Goal: Task Accomplishment & Management: Complete application form

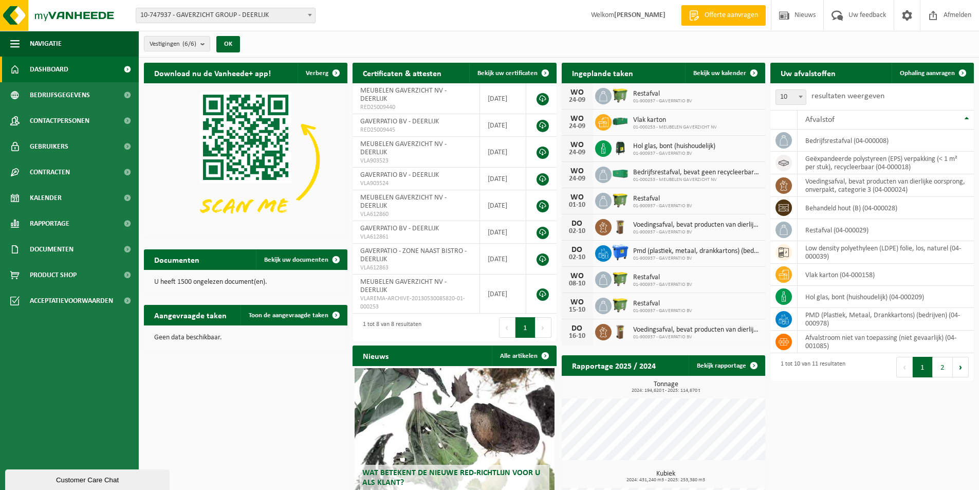
click at [305, 17] on span at bounding box center [310, 14] width 10 height 13
click at [921, 71] on span "Ophaling aanvragen" at bounding box center [927, 73] width 55 height 7
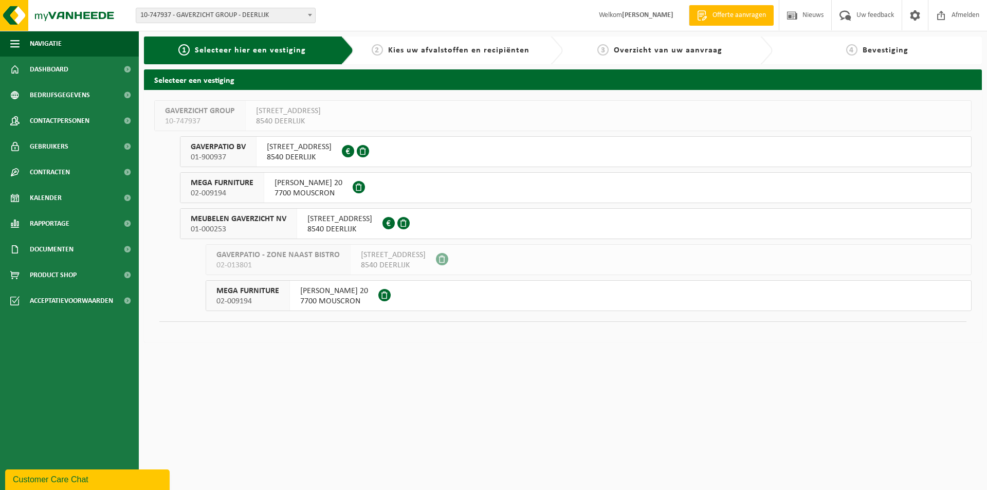
click at [269, 221] on span "MEUBELEN GAVERZICHT NV" at bounding box center [239, 219] width 96 height 10
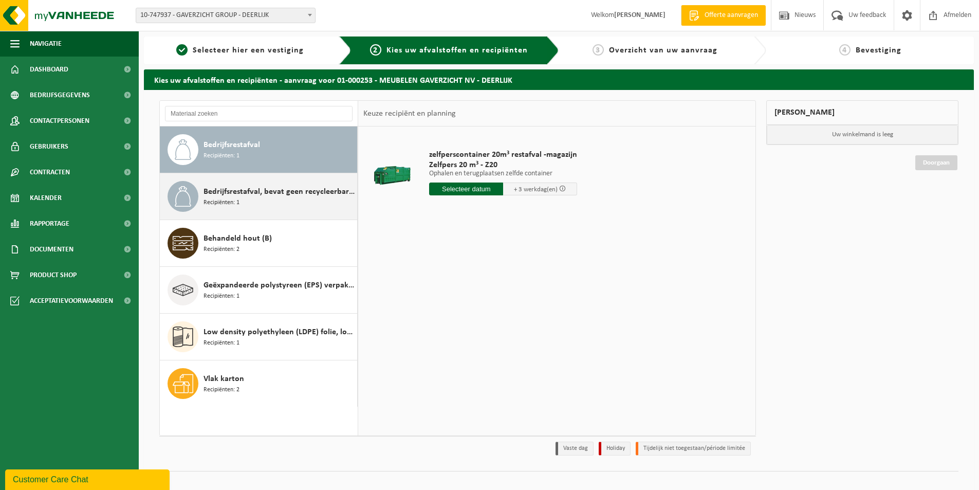
click at [267, 191] on span "Bedrijfsrestafval, bevat geen recycleerbare fracties, verbrandbaar na verkleini…" at bounding box center [279, 192] width 151 height 12
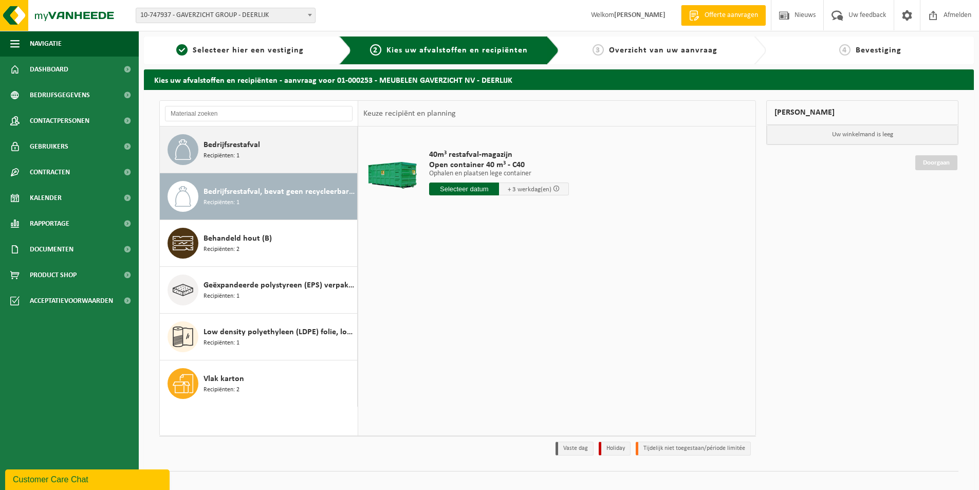
click at [243, 150] on span "Bedrijfsrestafval" at bounding box center [232, 145] width 57 height 12
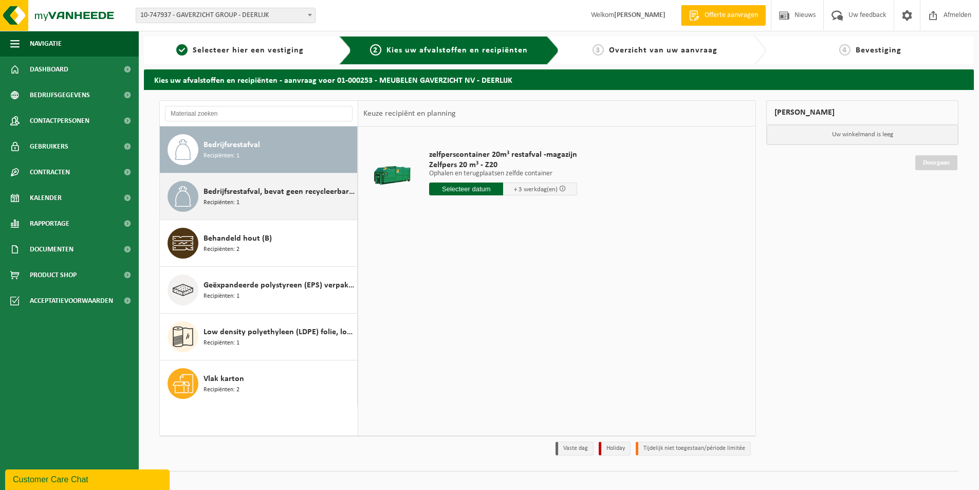
click at [285, 193] on span "Bedrijfsrestafval, bevat geen recycleerbare fracties, verbrandbaar na verkleini…" at bounding box center [279, 192] width 151 height 12
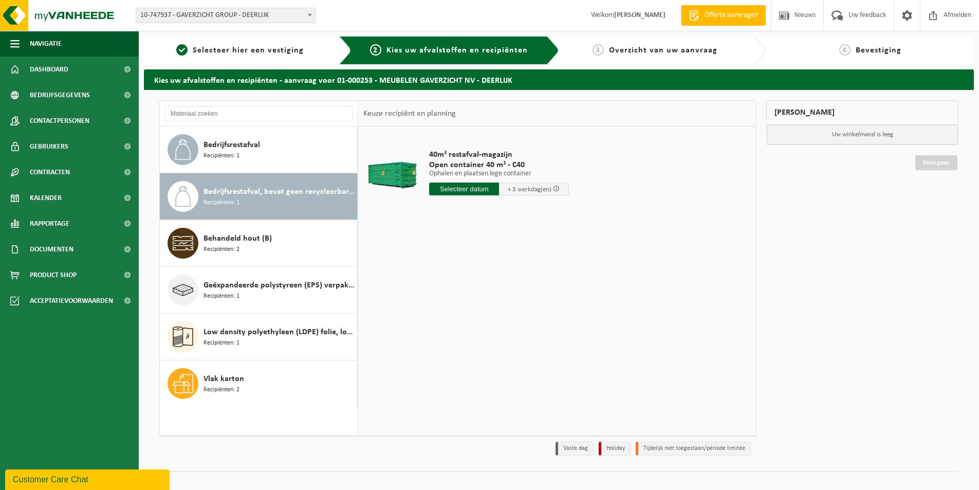
click at [490, 191] on input "text" at bounding box center [464, 188] width 70 height 13
click at [508, 298] on div "26" at bounding box center [511, 296] width 18 height 16
type input "Van 2025-09-26"
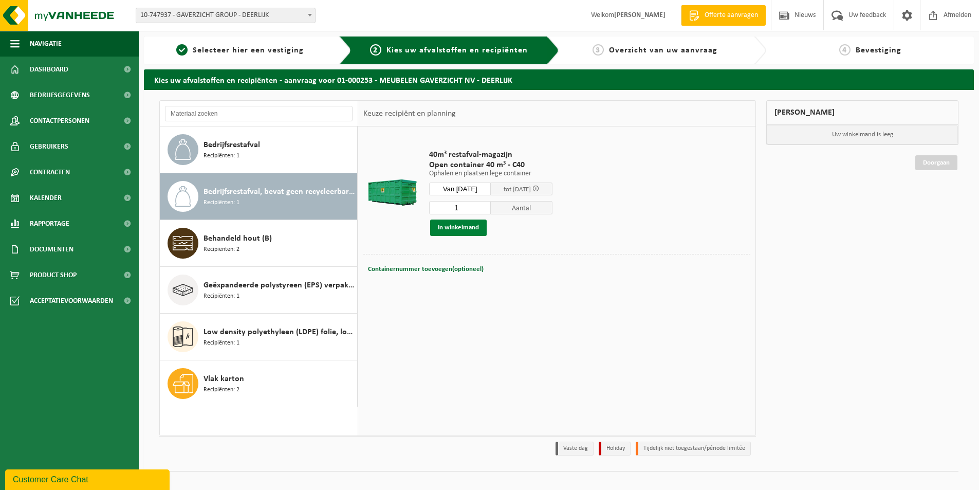
click at [476, 226] on button "In winkelmand" at bounding box center [458, 228] width 57 height 16
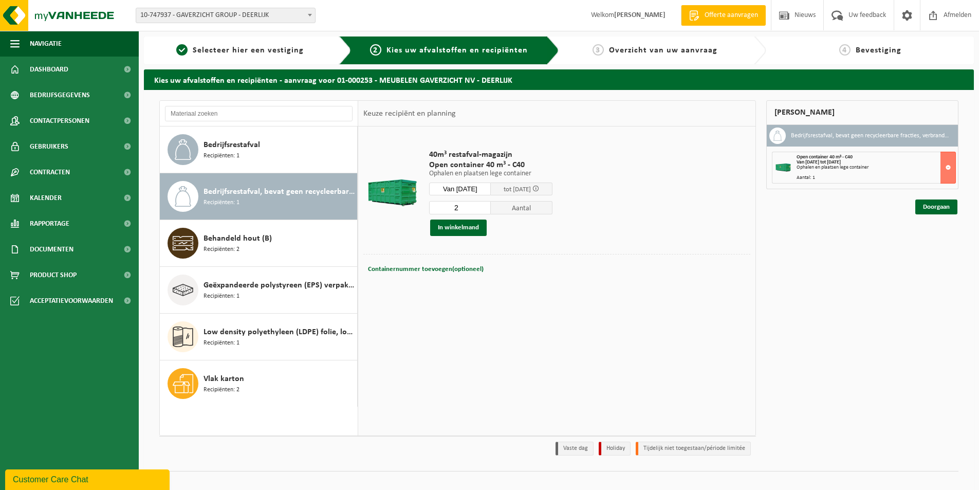
click at [491, 206] on input "2" at bounding box center [460, 207] width 62 height 13
type input "1"
click at [490, 210] on input "1" at bounding box center [460, 207] width 62 height 13
click at [485, 189] on input "Van 2025-09-26" at bounding box center [460, 188] width 62 height 13
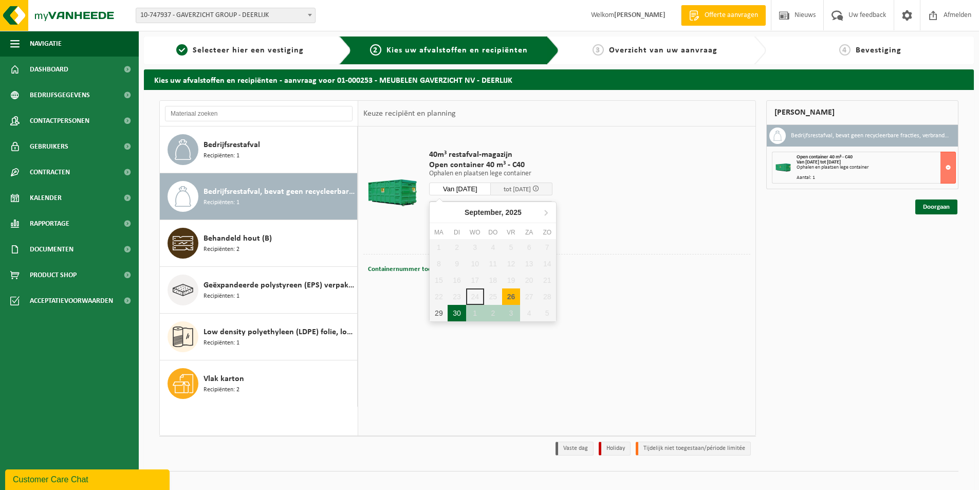
click at [459, 315] on div "30" at bounding box center [457, 313] width 18 height 16
type input "Van 2025-09-30"
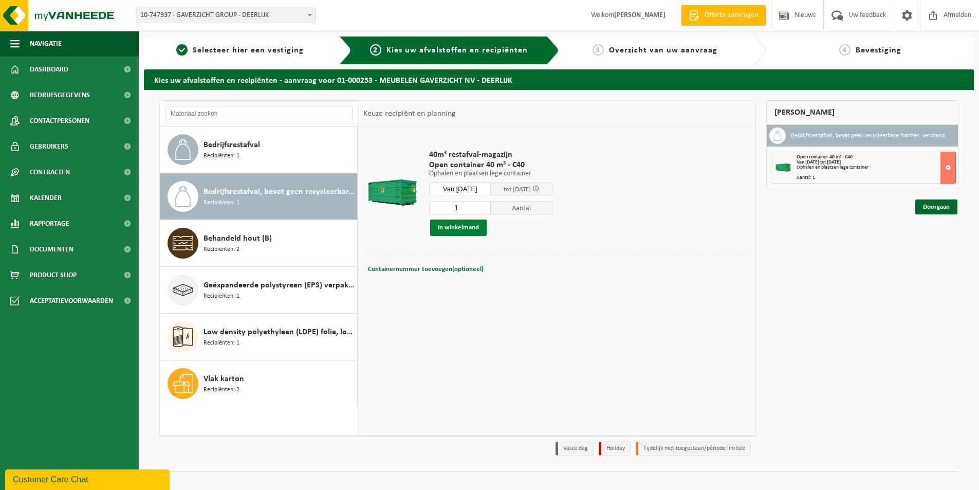
click at [469, 228] on button "In winkelmand" at bounding box center [458, 228] width 57 height 16
click at [935, 244] on link "Doorgaan" at bounding box center [937, 243] width 42 height 15
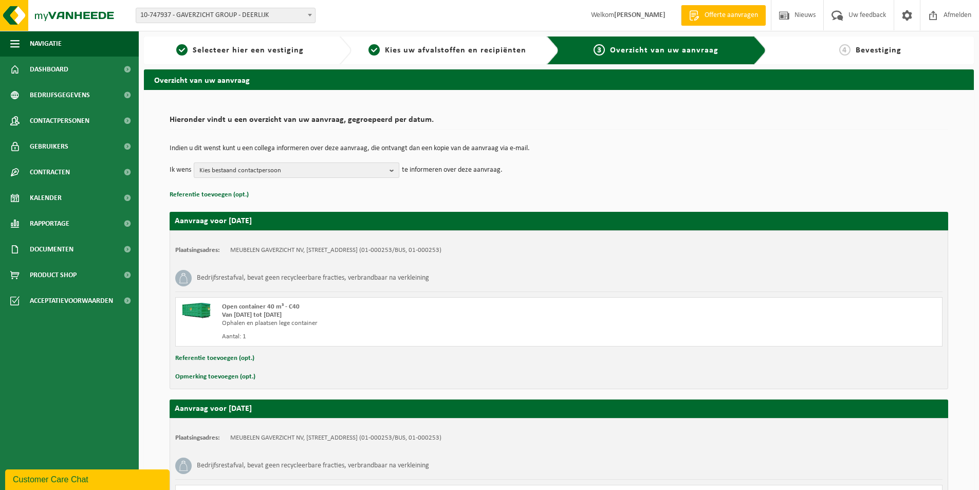
click at [396, 170] on b "button" at bounding box center [394, 170] width 9 height 14
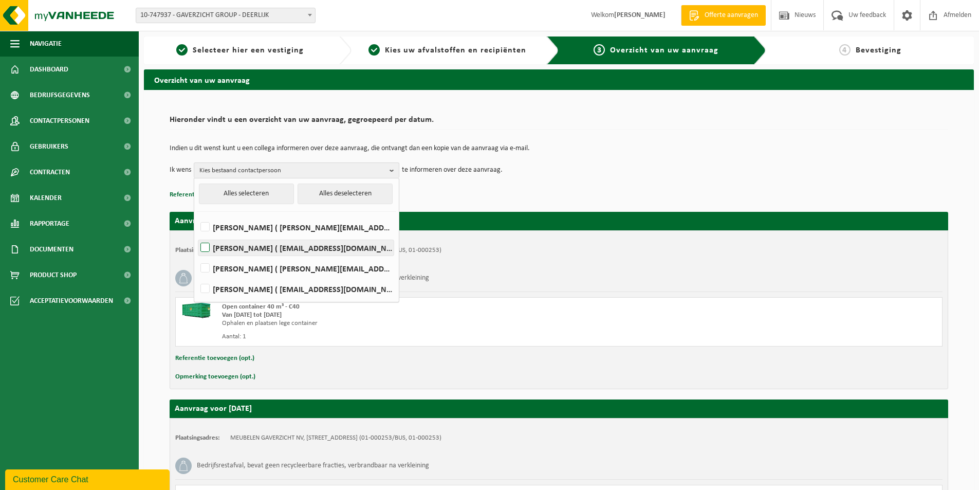
click at [206, 249] on label "KOEN DERUYCK ( koen@gaverzicht.be )" at bounding box center [295, 247] width 195 height 15
click at [197, 235] on input "KOEN DERUYCK ( koen@gaverzicht.be )" at bounding box center [196, 234] width 1 height 1
checkbox input "true"
click at [207, 268] on label "SABRINA HENNEJONCK ( sabrina.h@gaverzicht.be )" at bounding box center [295, 268] width 195 height 15
click at [197, 255] on input "SABRINA HENNEJONCK ( sabrina.h@gaverzicht.be )" at bounding box center [196, 255] width 1 height 1
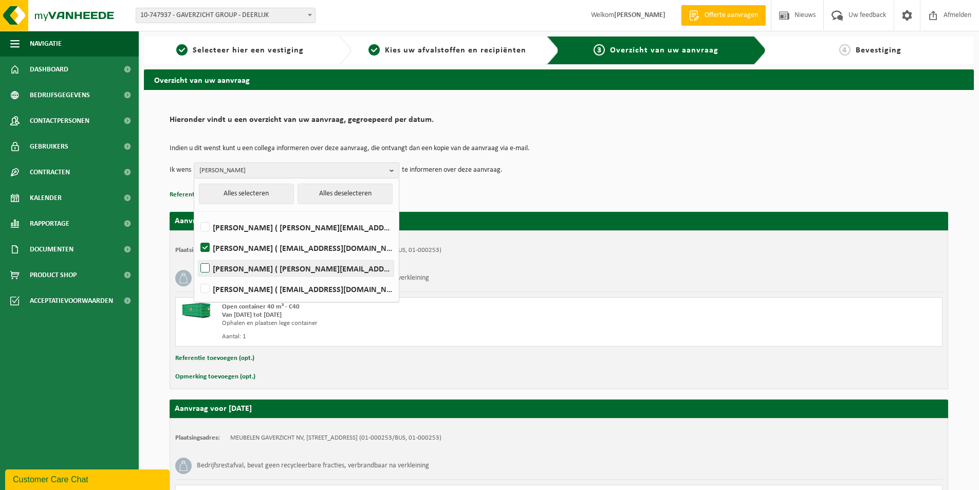
checkbox input "true"
click at [513, 183] on div "Indien u dit wenst kunt u een collega informeren over deze aanvraag, die ontvan…" at bounding box center [559, 161] width 779 height 53
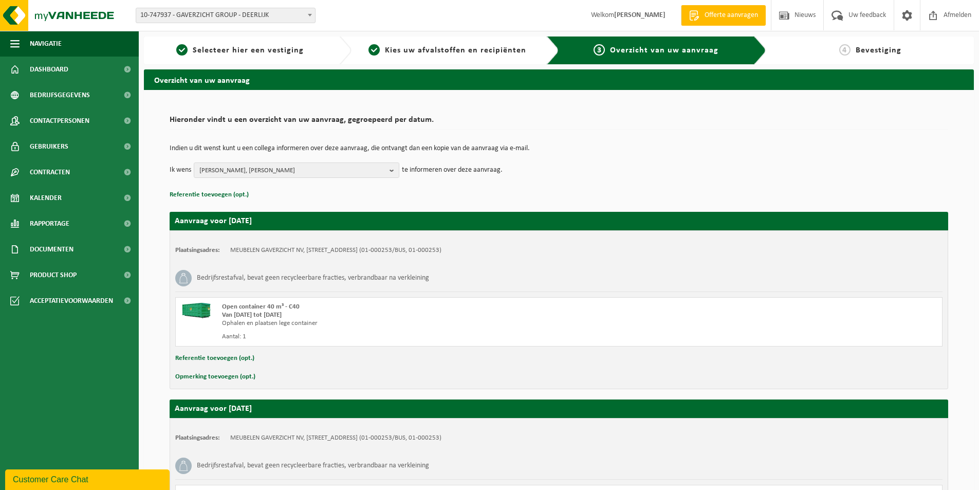
scroll to position [139, 0]
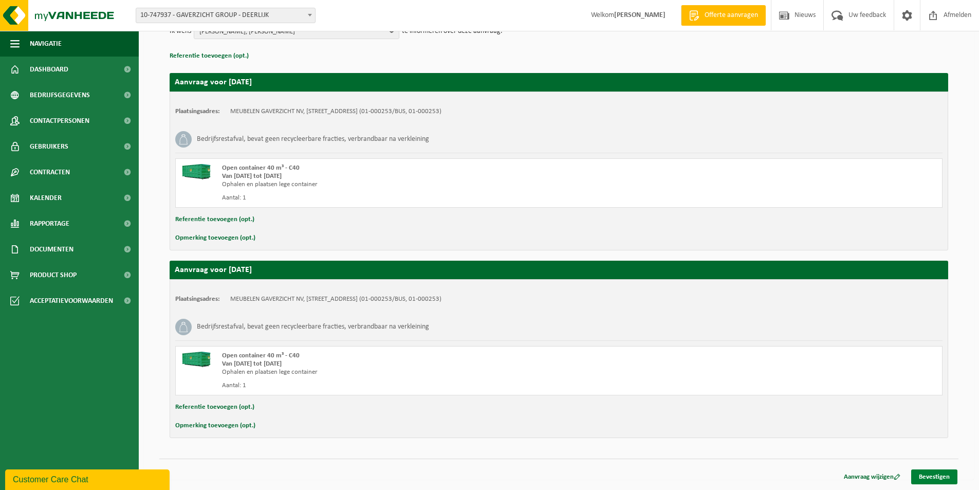
click at [937, 473] on link "Bevestigen" at bounding box center [934, 476] width 46 height 15
